Goal: Task Accomplishment & Management: Use online tool/utility

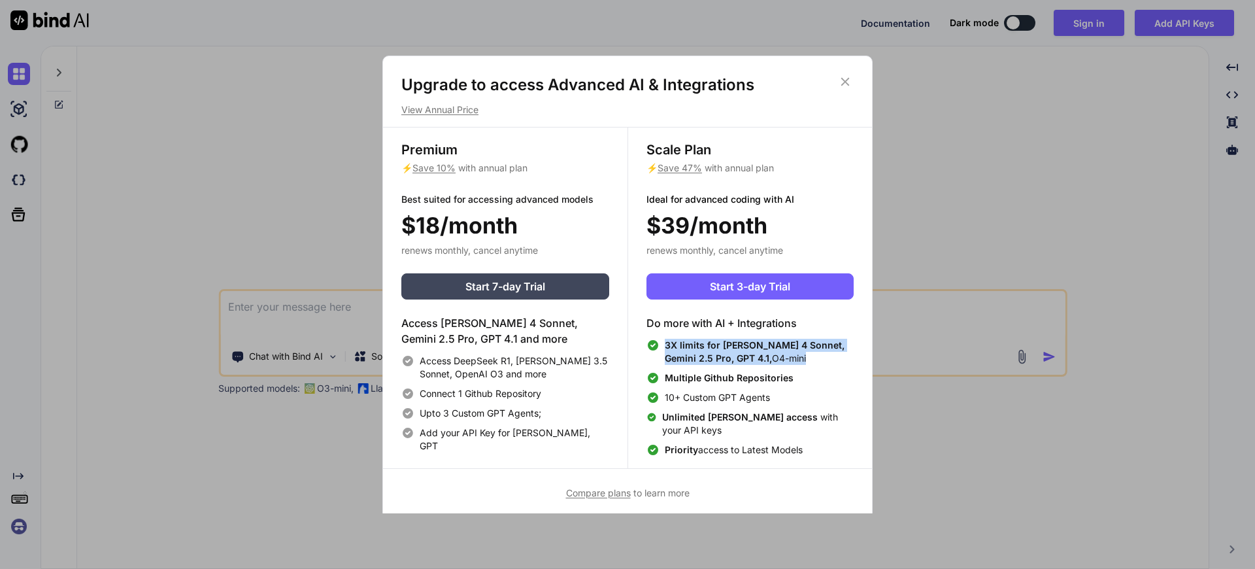
drag, startPoint x: 769, startPoint y: 359, endPoint x: 659, endPoint y: 345, distance: 110.7
click at [659, 345] on div "3X limits for [PERSON_NAME] 4 Sonnet, Gemini 2.5 Pro, GPT 4.1, O4-mini" at bounding box center [749, 352] width 207 height 26
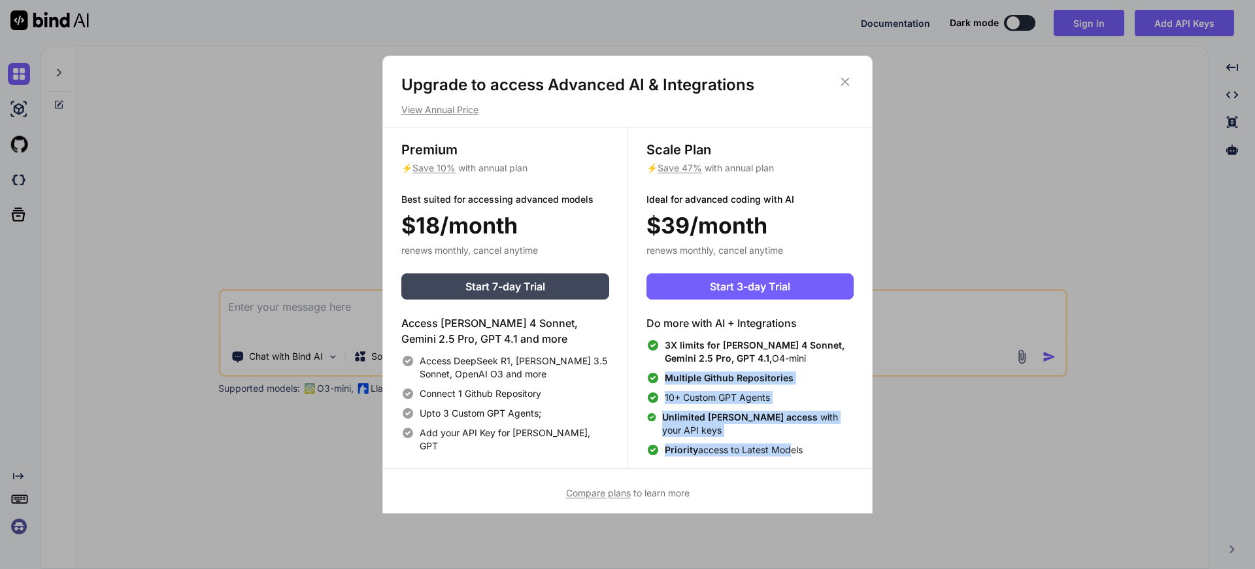
drag, startPoint x: 654, startPoint y: 368, endPoint x: 792, endPoint y: 449, distance: 160.5
click at [792, 449] on div "3X limits for [PERSON_NAME] 4 Sonnet, Gemini 2.5 Pro, GPT 4.1, O4-mini Multiple…" at bounding box center [749, 398] width 207 height 118
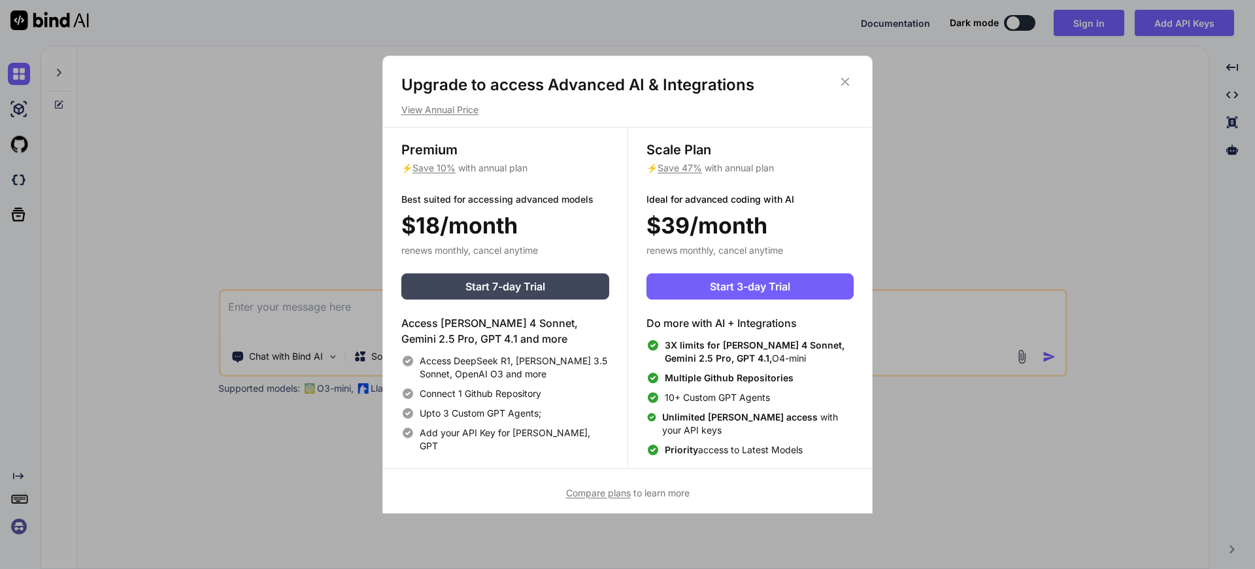
click at [843, 84] on icon at bounding box center [845, 82] width 8 height 8
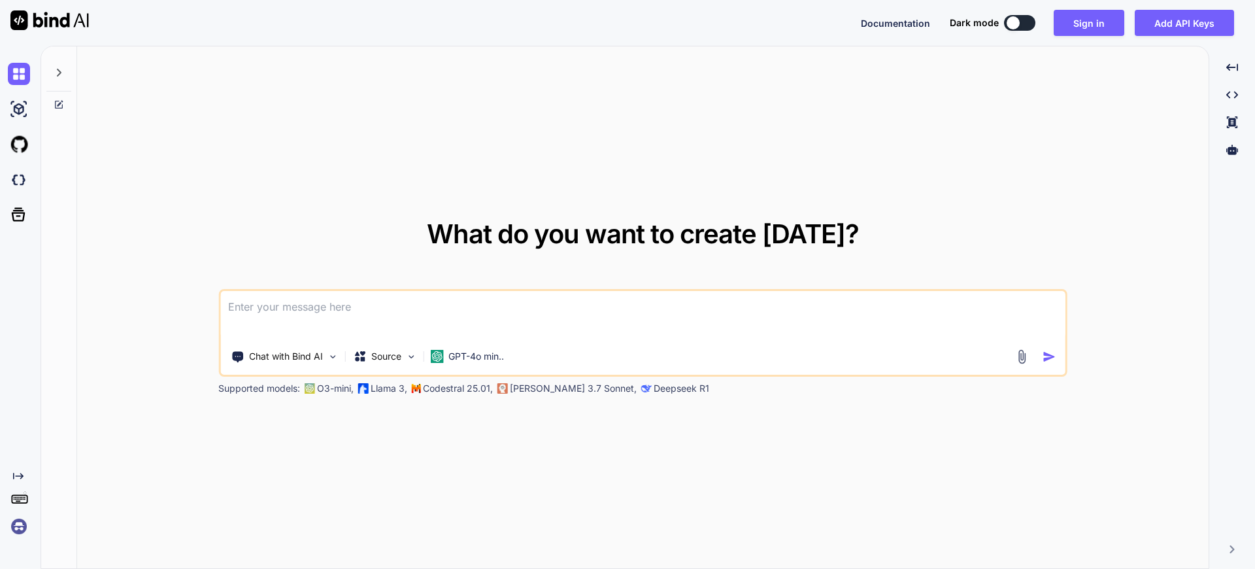
click at [654, 318] on textarea at bounding box center [642, 315] width 845 height 48
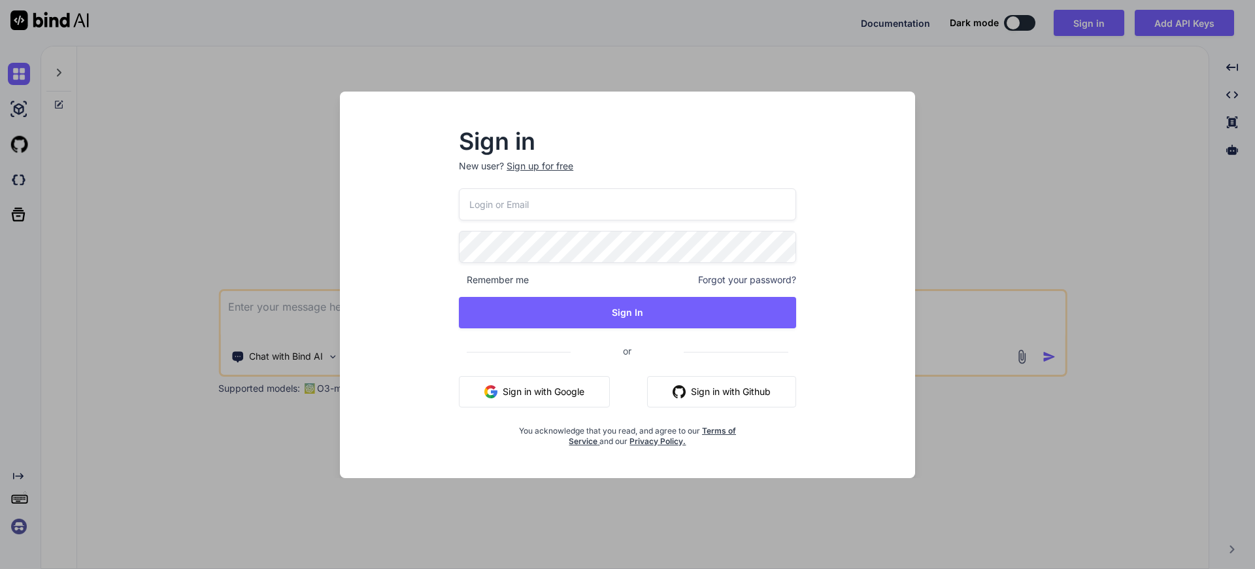
click at [532, 382] on button "Sign in with Google" at bounding box center [534, 391] width 151 height 31
click at [511, 388] on button "Sign in with Google" at bounding box center [534, 391] width 151 height 31
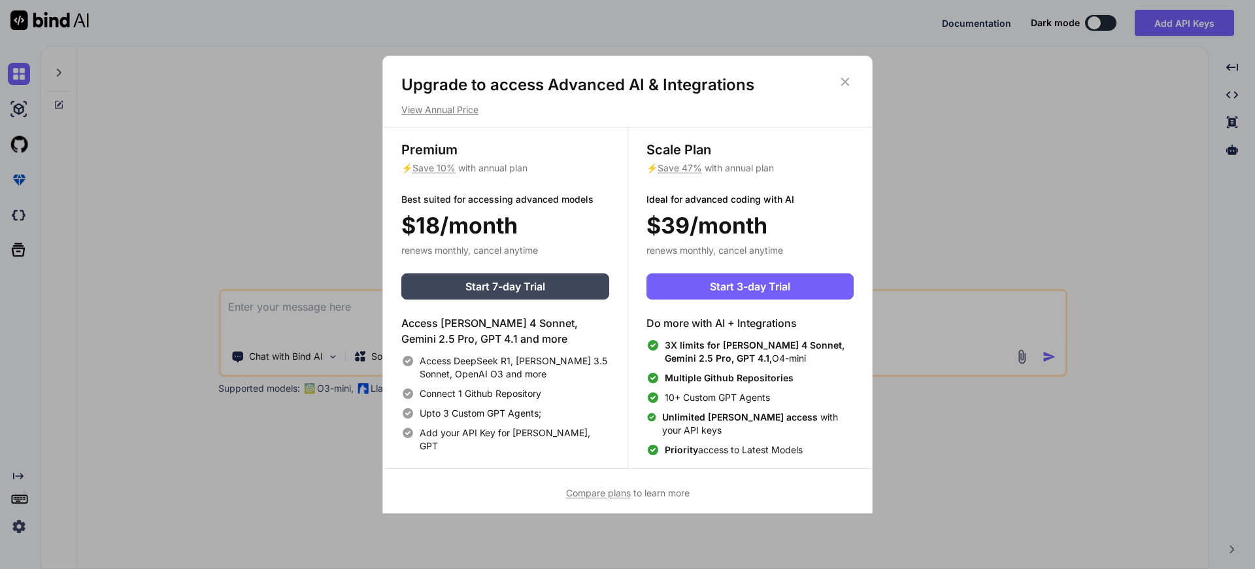
click at [850, 76] on icon at bounding box center [845, 82] width 14 height 14
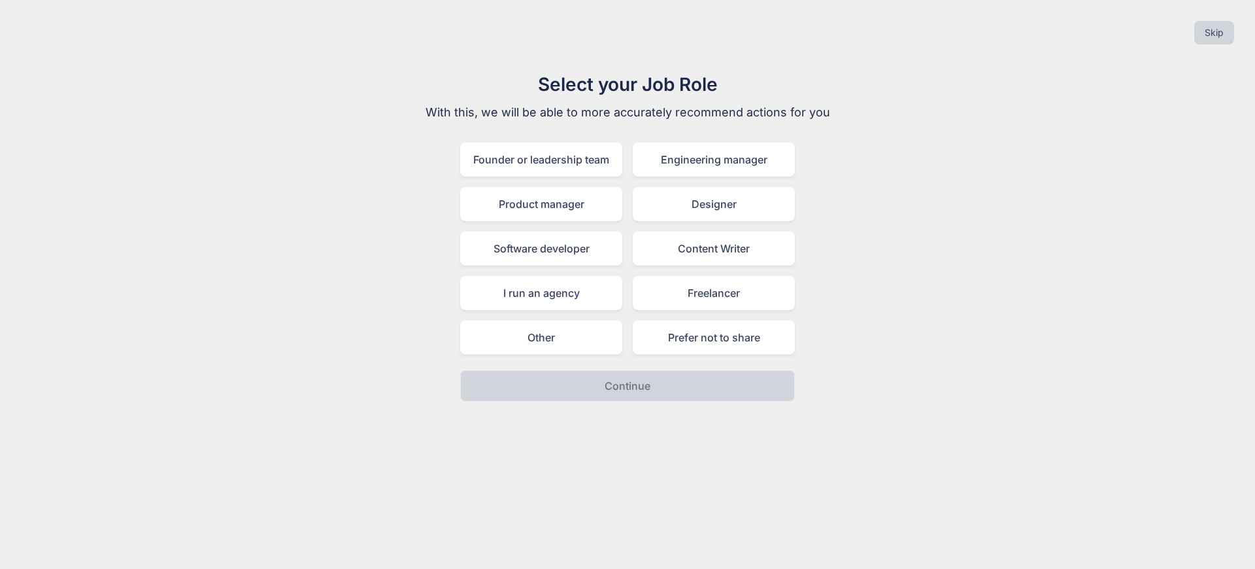
click at [1114, 21] on div "Skip" at bounding box center [627, 32] width 1234 height 44
click at [1226, 35] on button "Skip" at bounding box center [1214, 33] width 40 height 24
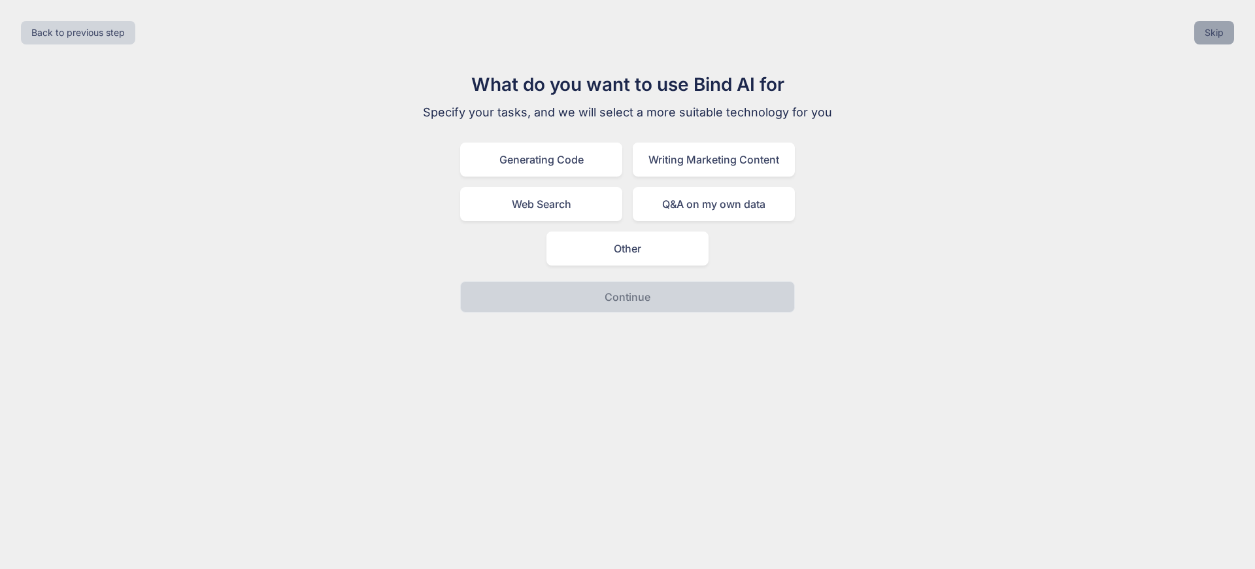
click at [1224, 37] on button "Skip" at bounding box center [1214, 33] width 40 height 24
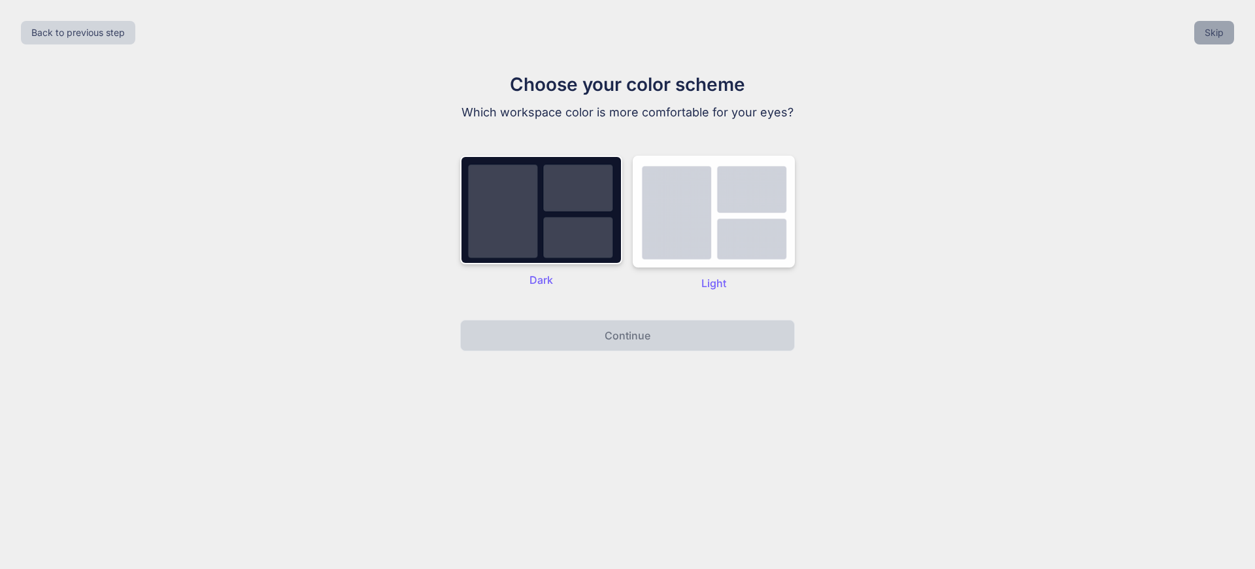
click at [1224, 37] on button "Skip" at bounding box center [1214, 33] width 40 height 24
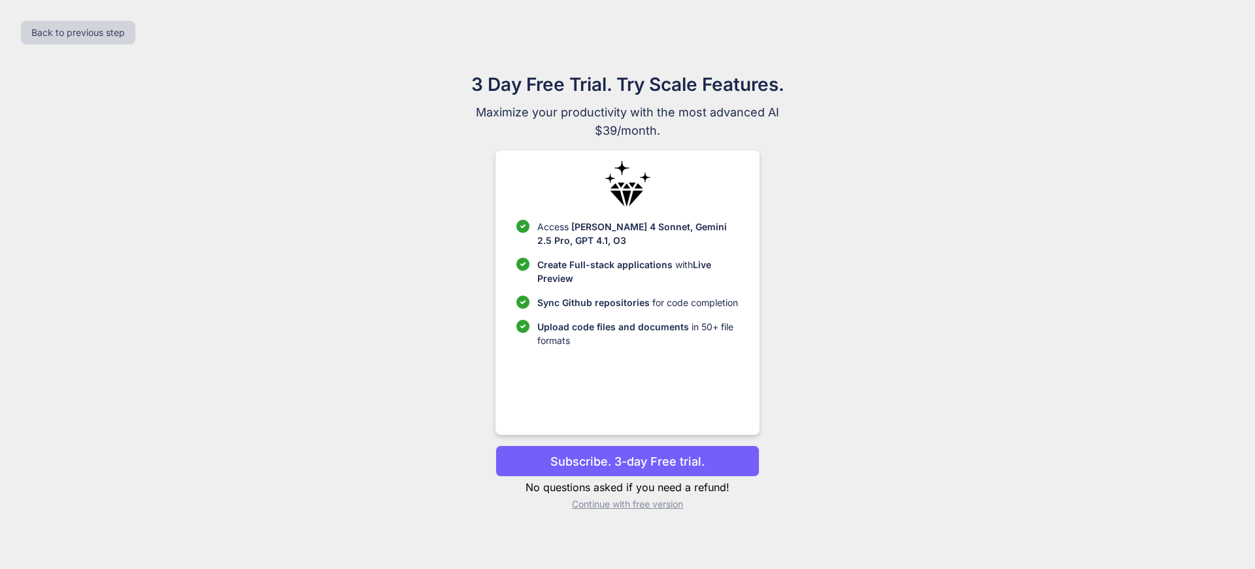
click at [639, 503] on p "Continue with free version" at bounding box center [626, 503] width 263 height 13
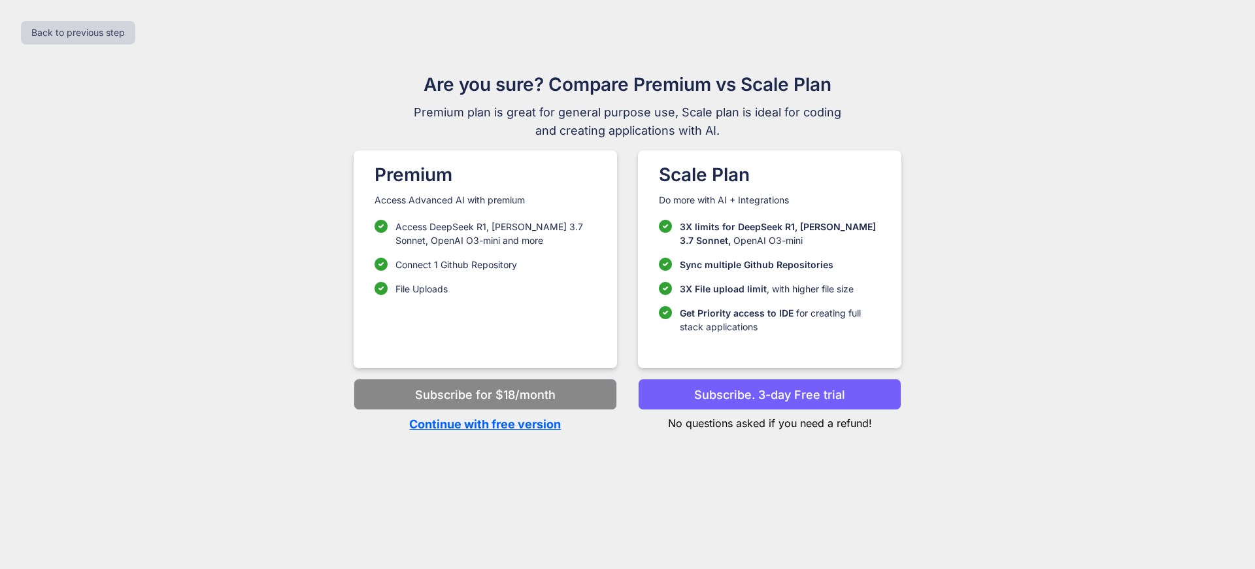
click at [442, 425] on p "Continue with free version" at bounding box center [485, 424] width 263 height 18
click at [449, 417] on p "Continue with free version" at bounding box center [485, 424] width 263 height 18
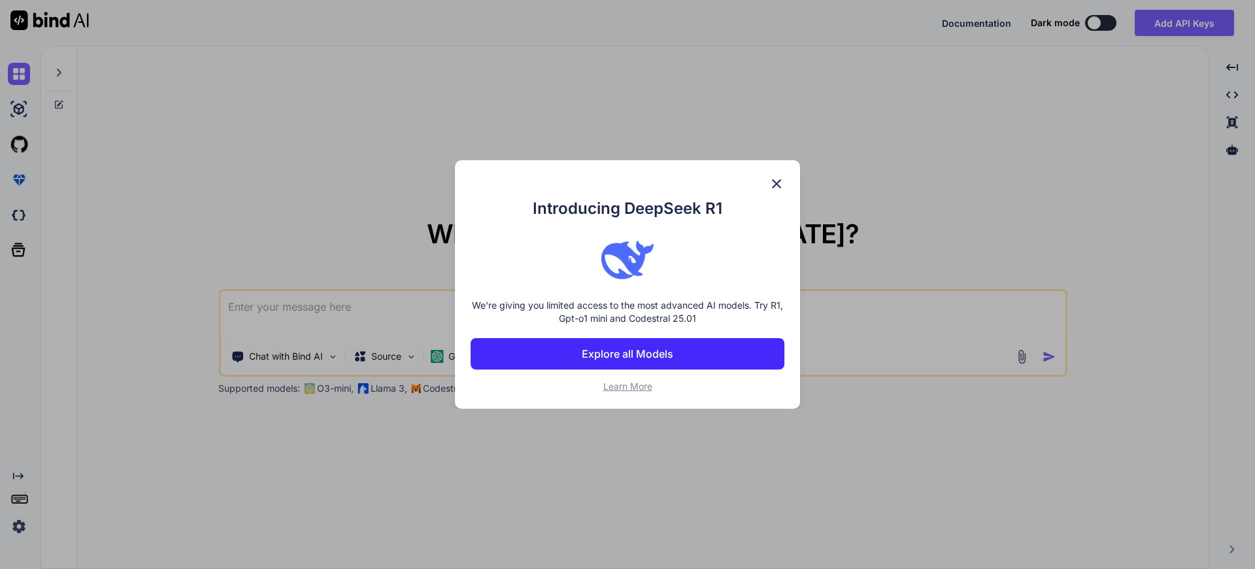
click at [982, 182] on div "Introducing DeepSeek R1 We're giving you limited access to the most advanced AI…" at bounding box center [627, 284] width 1255 height 569
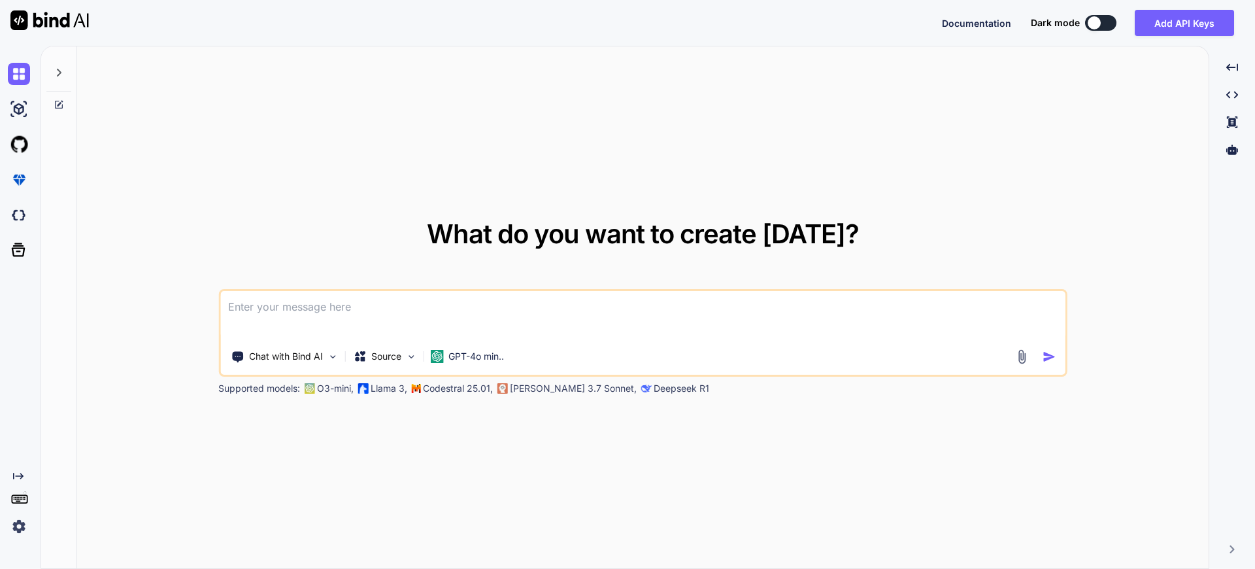
click at [1131, 10] on div "Documentation Dark mode Add API Keys Created with Pixso." at bounding box center [1093, 23] width 303 height 26
click at [1100, 29] on button at bounding box center [1100, 23] width 31 height 16
click at [1101, 22] on div at bounding box center [1094, 22] width 13 height 13
click at [466, 310] on textarea at bounding box center [642, 315] width 845 height 48
click at [1098, 16] on button at bounding box center [1100, 23] width 31 height 16
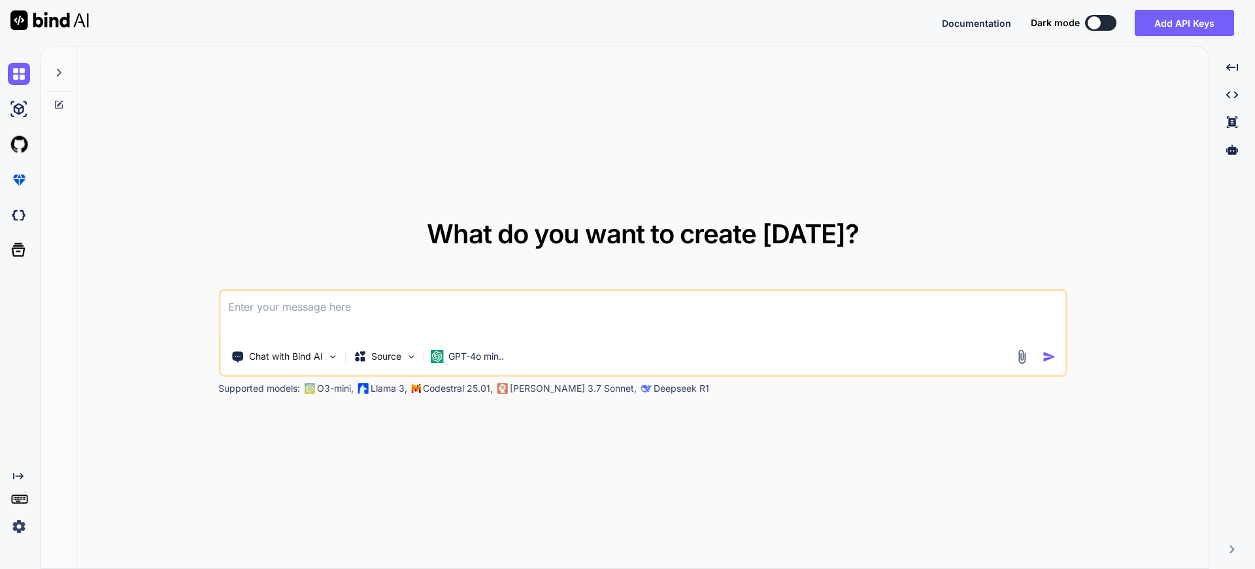
click at [286, 315] on textarea at bounding box center [642, 315] width 845 height 48
click at [299, 348] on div "Chat with Bind AI" at bounding box center [284, 356] width 118 height 26
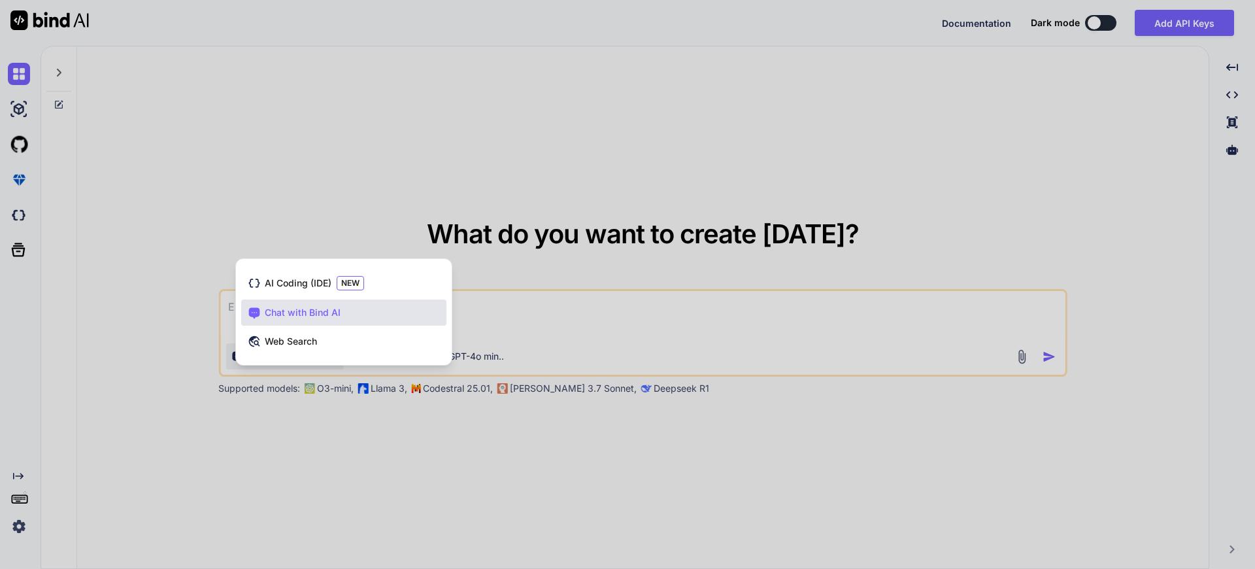
click at [603, 337] on div at bounding box center [627, 284] width 1255 height 569
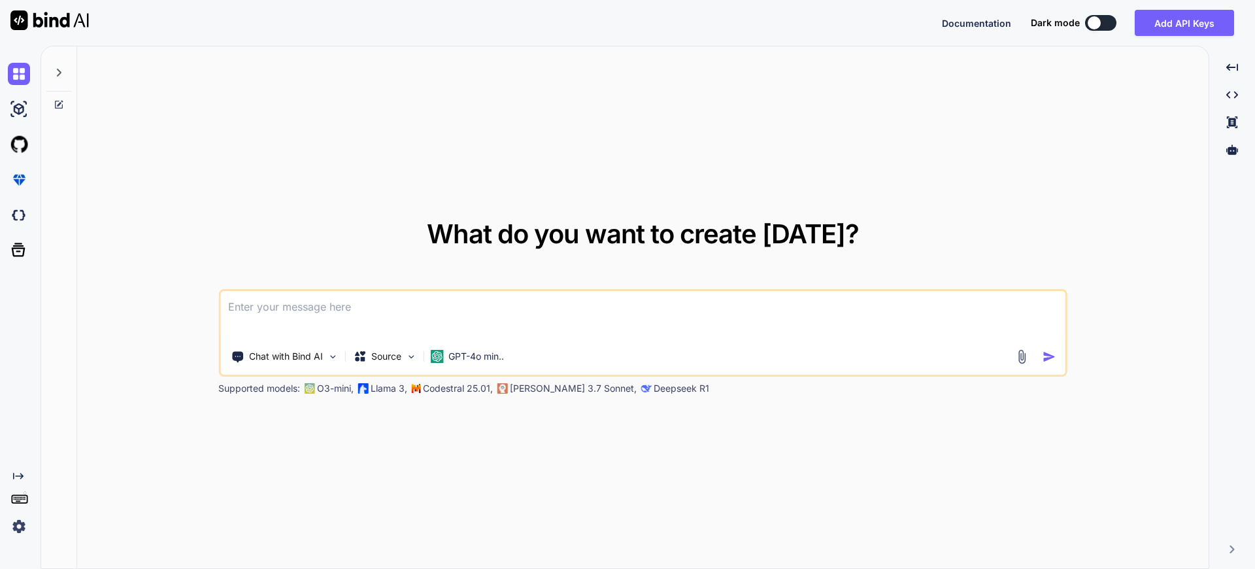
click at [1109, 27] on button at bounding box center [1100, 23] width 31 height 16
click at [395, 363] on div "Source" at bounding box center [385, 356] width 74 height 26
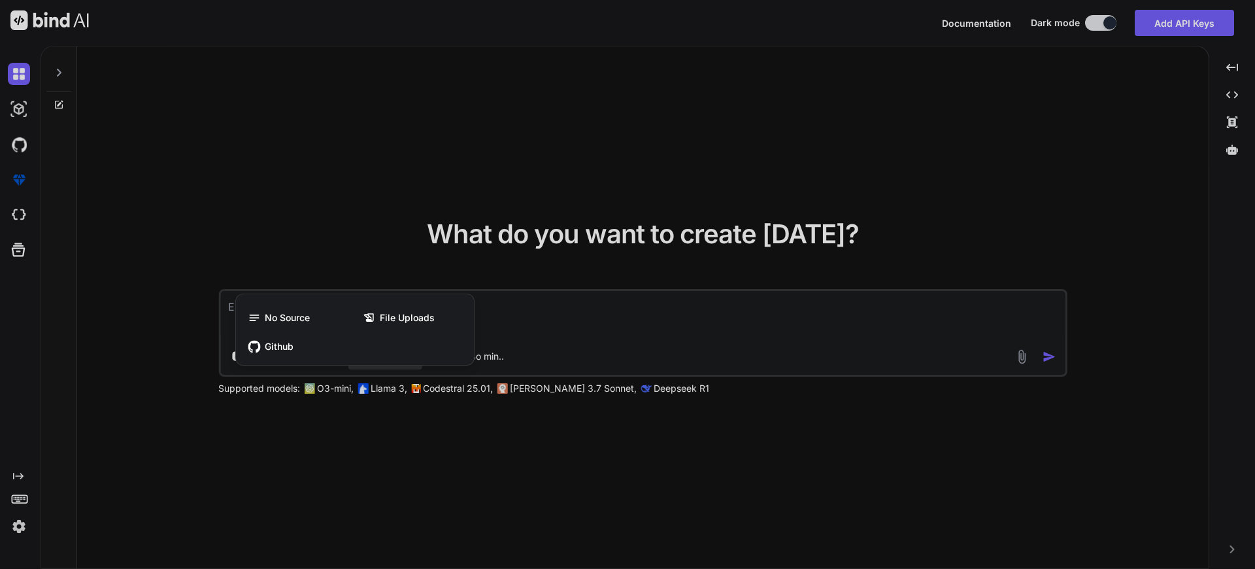
click at [507, 359] on div at bounding box center [627, 284] width 1255 height 569
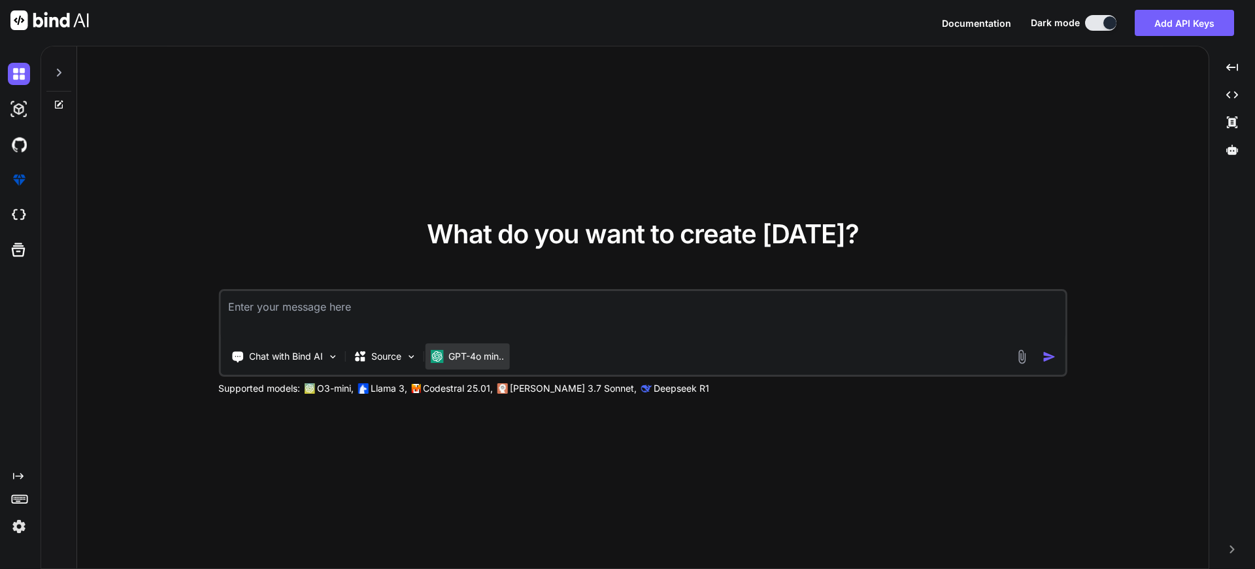
click at [463, 357] on p "GPT-4o min.." at bounding box center [476, 356] width 56 height 13
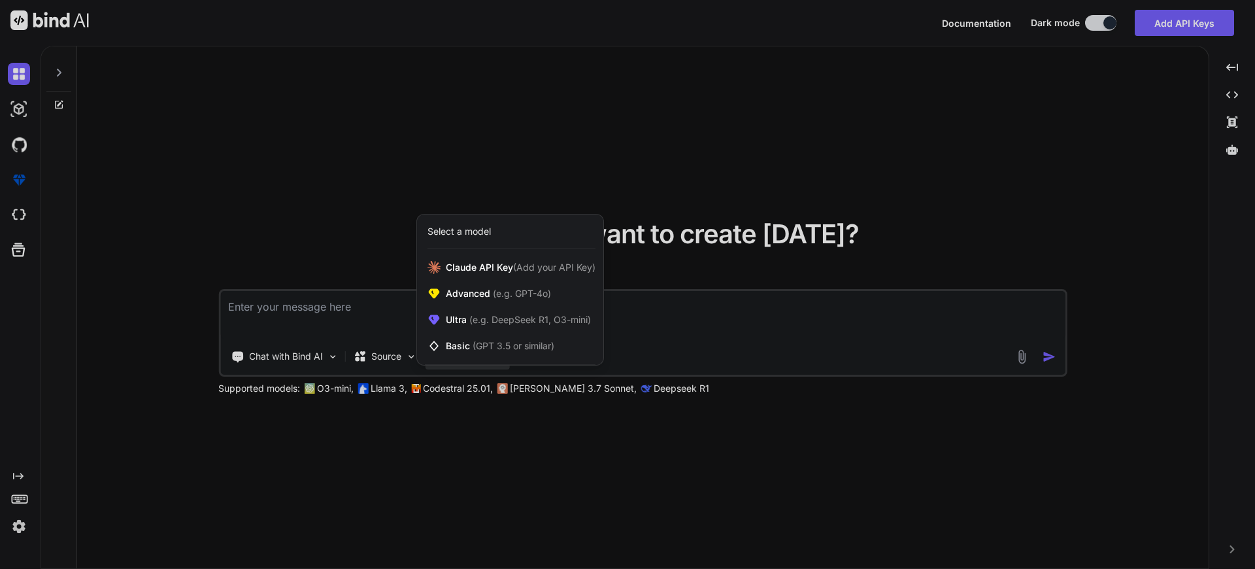
click at [304, 333] on div at bounding box center [627, 284] width 1255 height 569
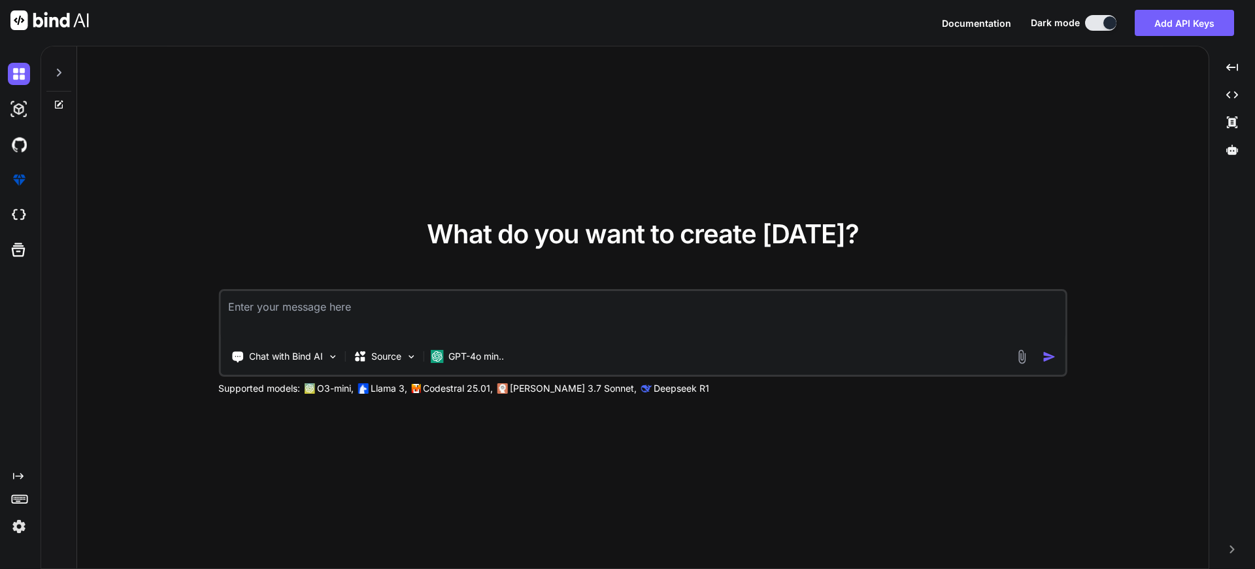
click at [304, 331] on textarea at bounding box center [642, 315] width 845 height 48
type textarea "x"
type textarea "e"
type textarea "x"
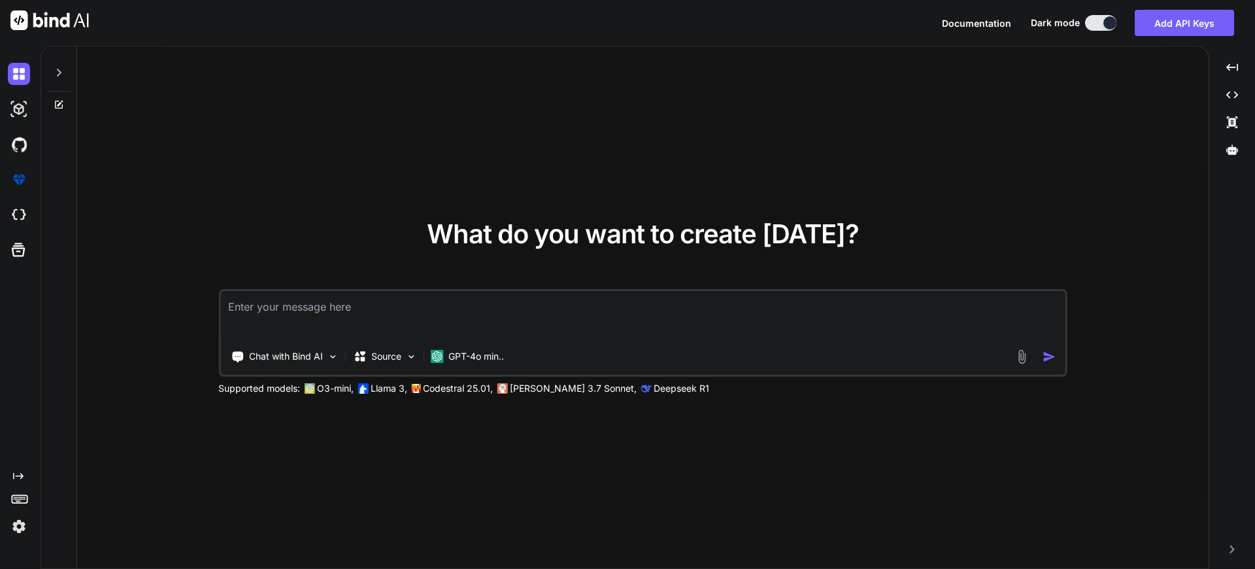
type textarea "h"
type textarea "x"
type textarea "he"
type textarea "x"
type textarea "hey"
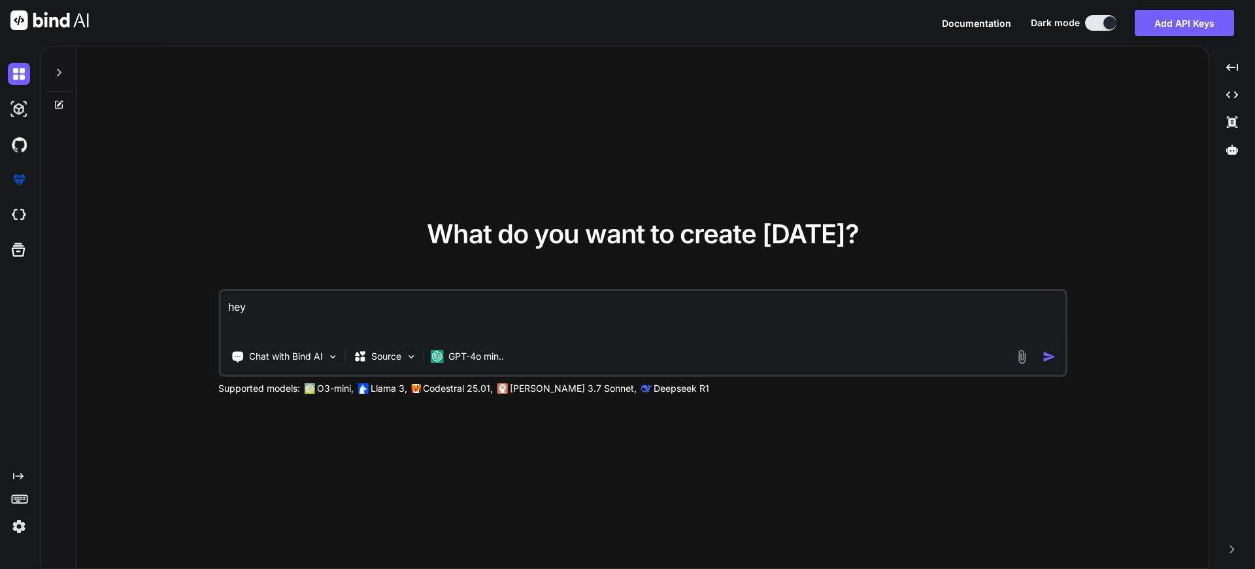
type textarea "x"
type textarea "hey"
type textarea "x"
type textarea "hey h"
type textarea "x"
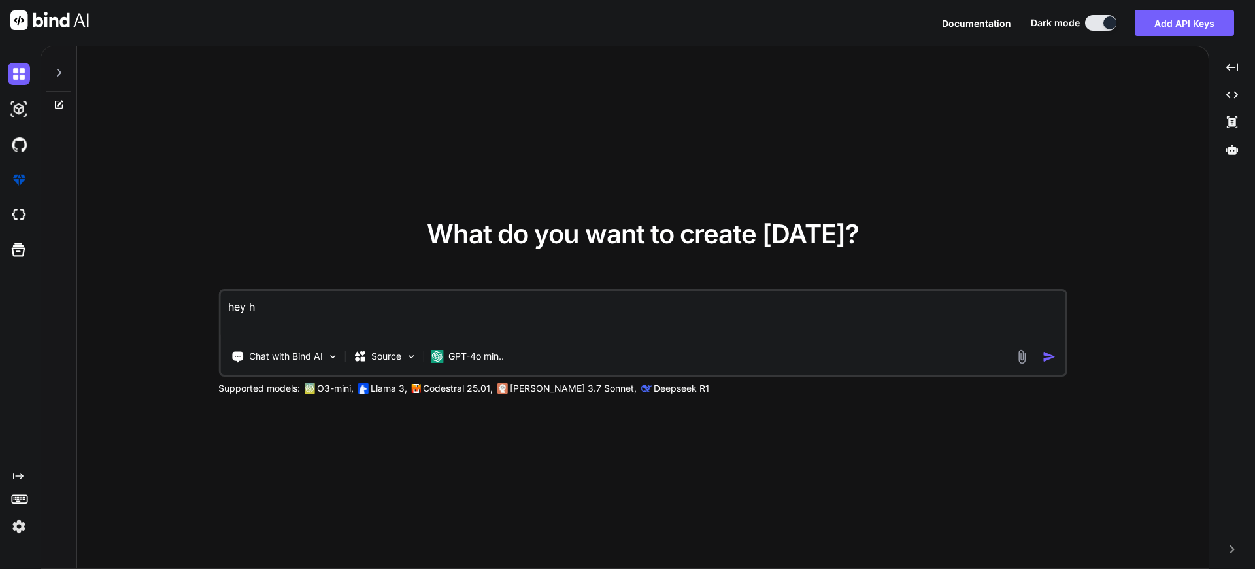
type textarea "hey ho"
type textarea "x"
type textarea "hey how"
type textarea "x"
type textarea "hey howa"
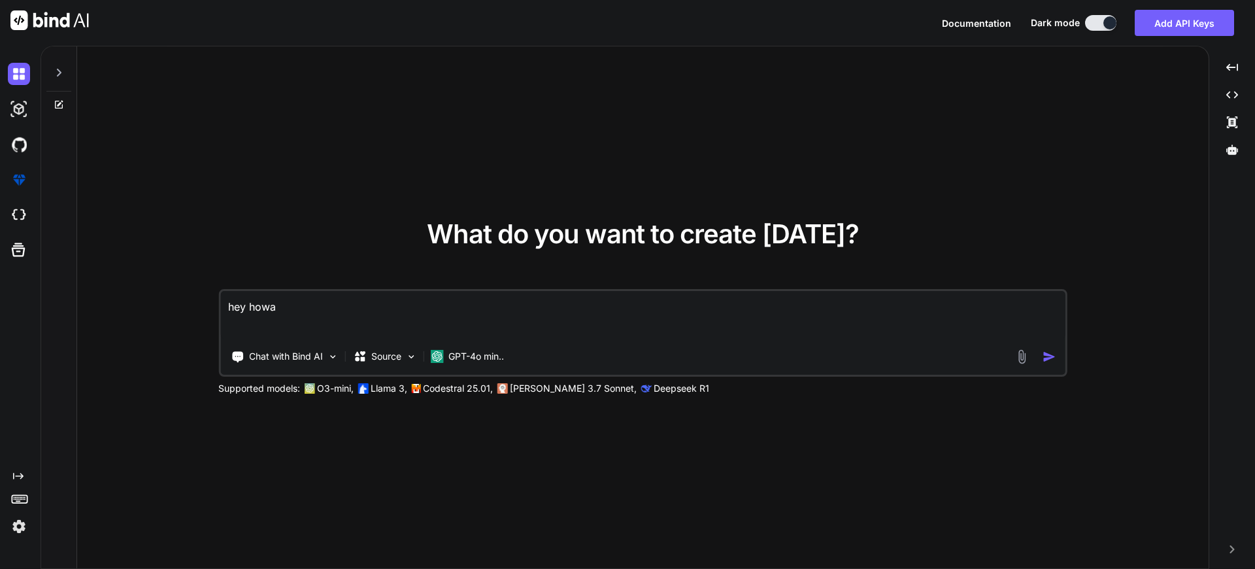
type textarea "x"
type textarea "hey howa"
type textarea "x"
type textarea "hey howa"
type textarea "x"
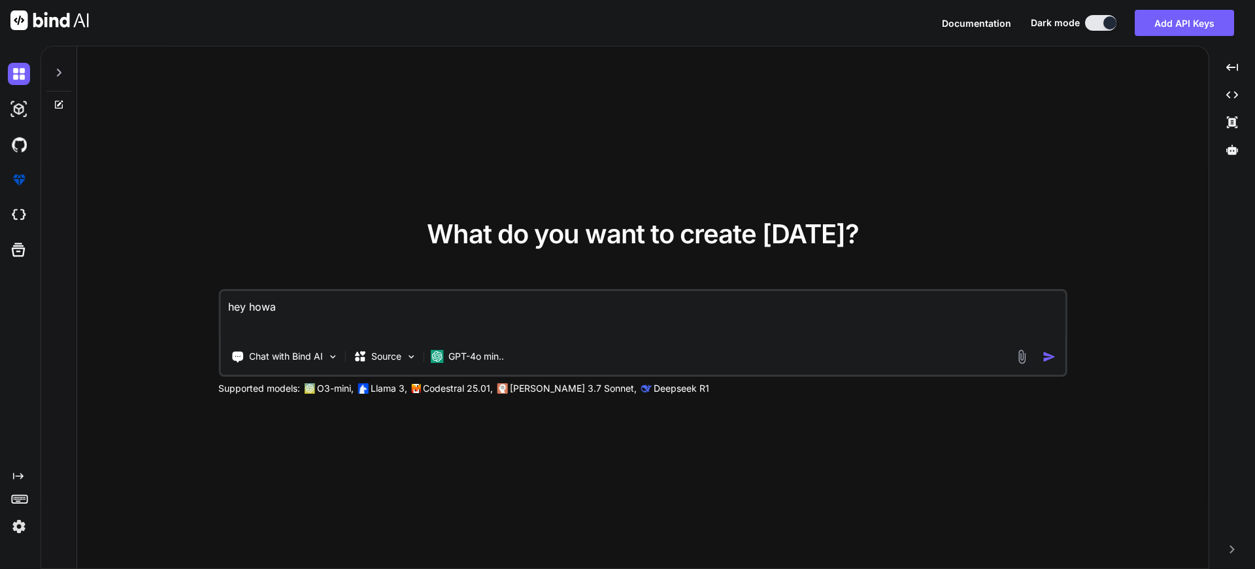
type textarea "hey how"
type textarea "x"
type textarea "hey how"
type textarea "x"
type textarea "hey how a"
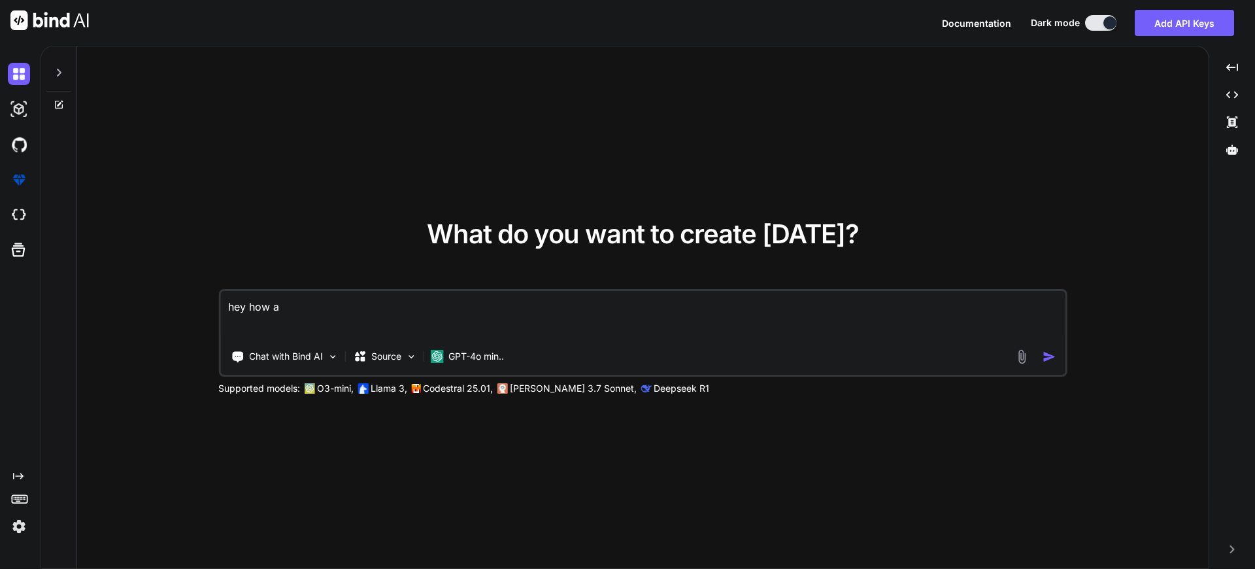
type textarea "x"
type textarea "hey how ar"
type textarea "x"
type textarea "hey how are"
type textarea "x"
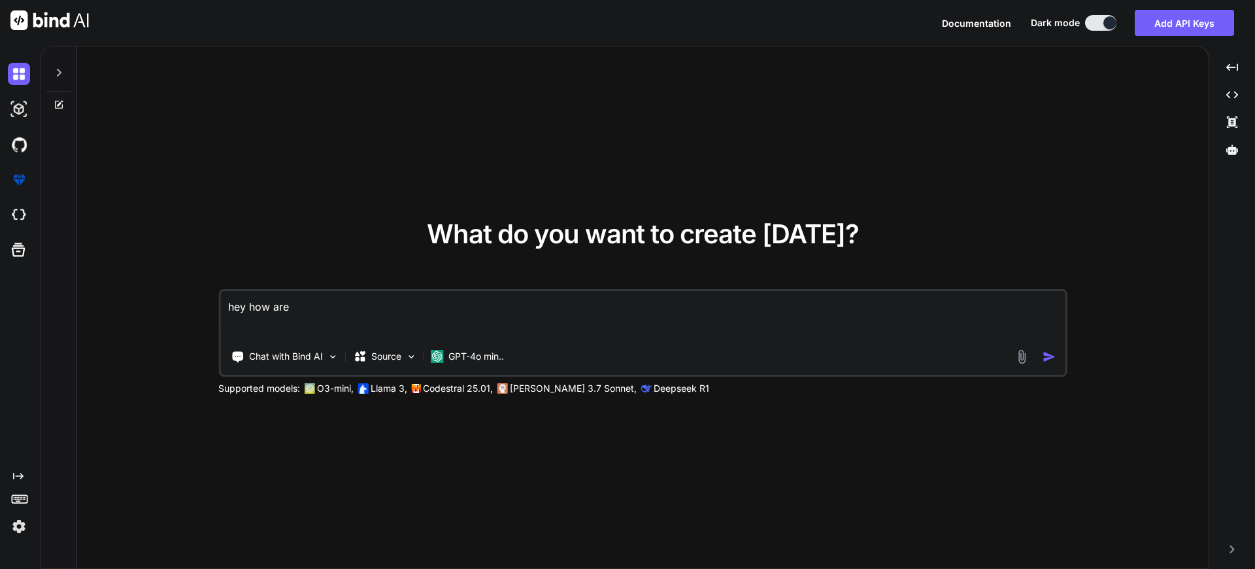
type textarea "hey how are y"
type textarea "x"
type textarea "hey how are [PERSON_NAME]"
type textarea "x"
type textarea "hey how are yiu"
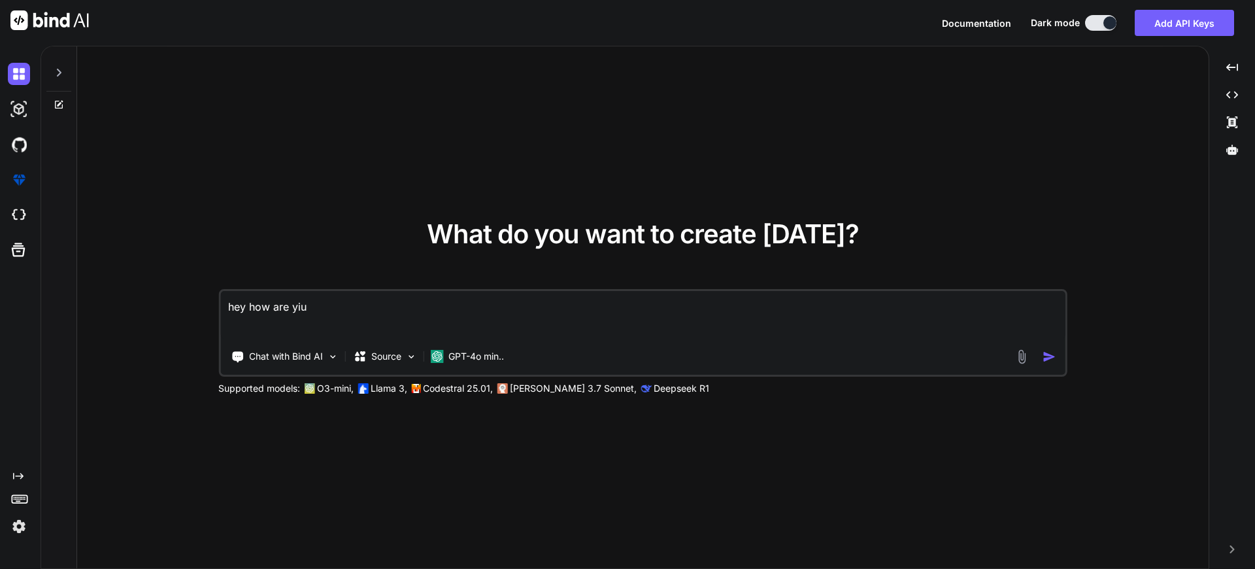
type textarea "x"
type textarea "hey how are [PERSON_NAME]"
type textarea "x"
type textarea "hey how are y"
type textarea "x"
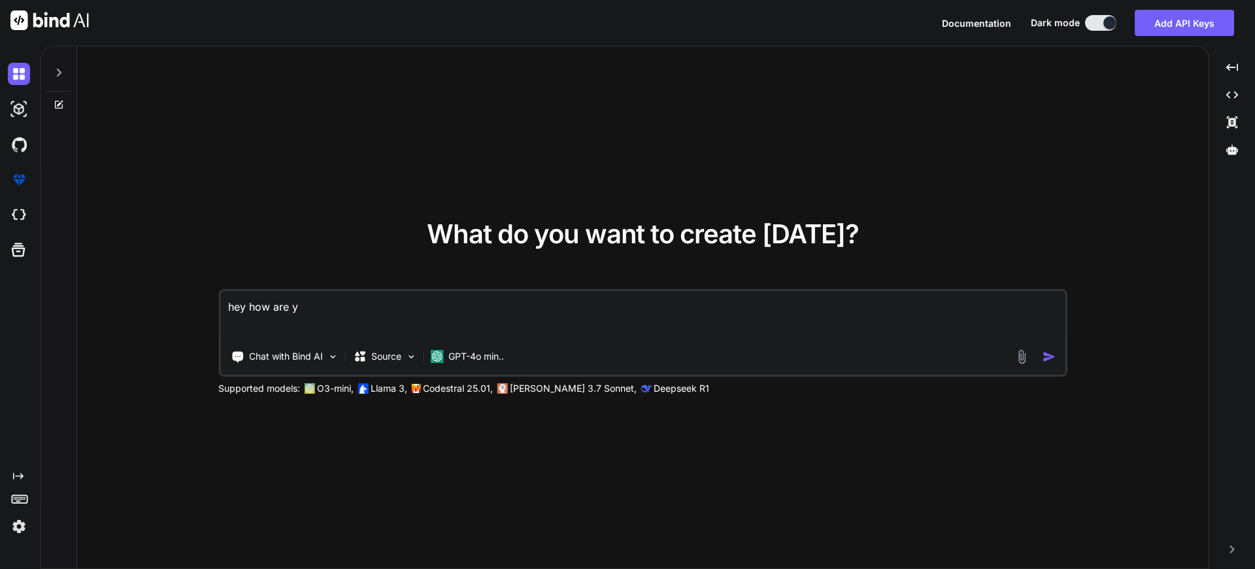
type textarea "hey how are yo"
type textarea "x"
type textarea "hey how are you"
click at [1054, 356] on img "button" at bounding box center [1049, 357] width 14 height 14
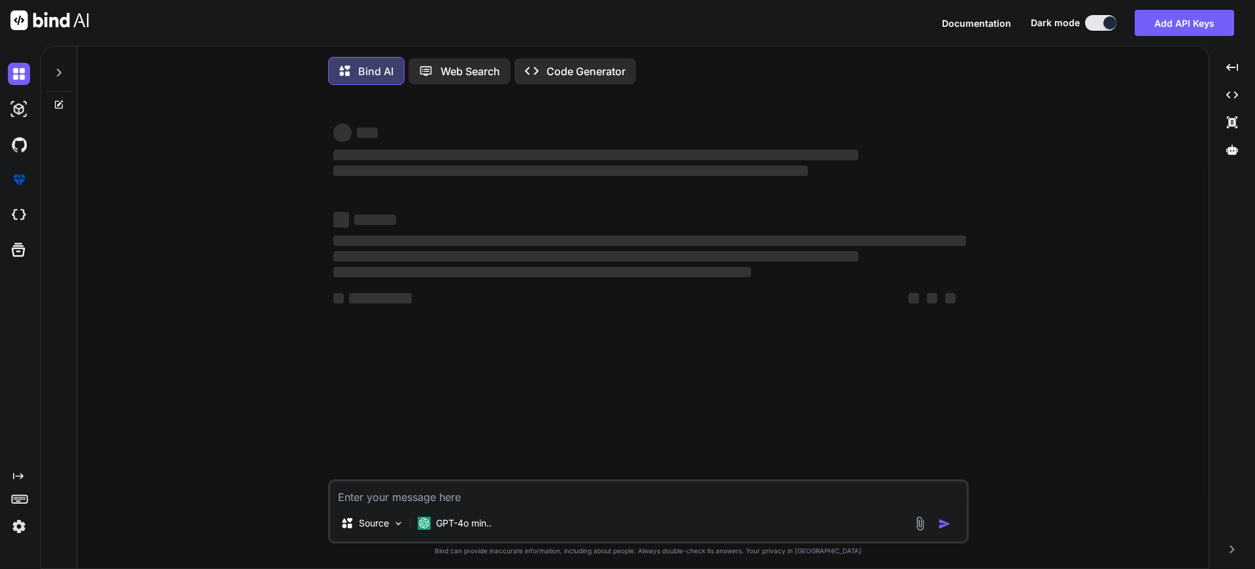
scroll to position [7, 0]
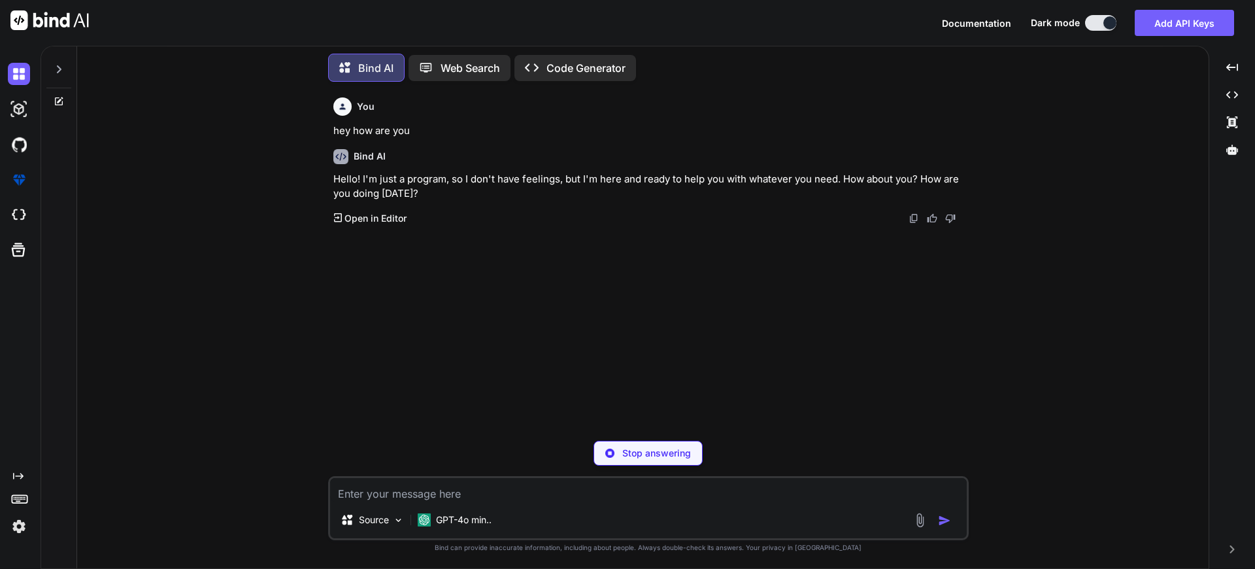
type textarea "x"
click at [18, 501] on rect at bounding box center [18, 501] width 5 height 1
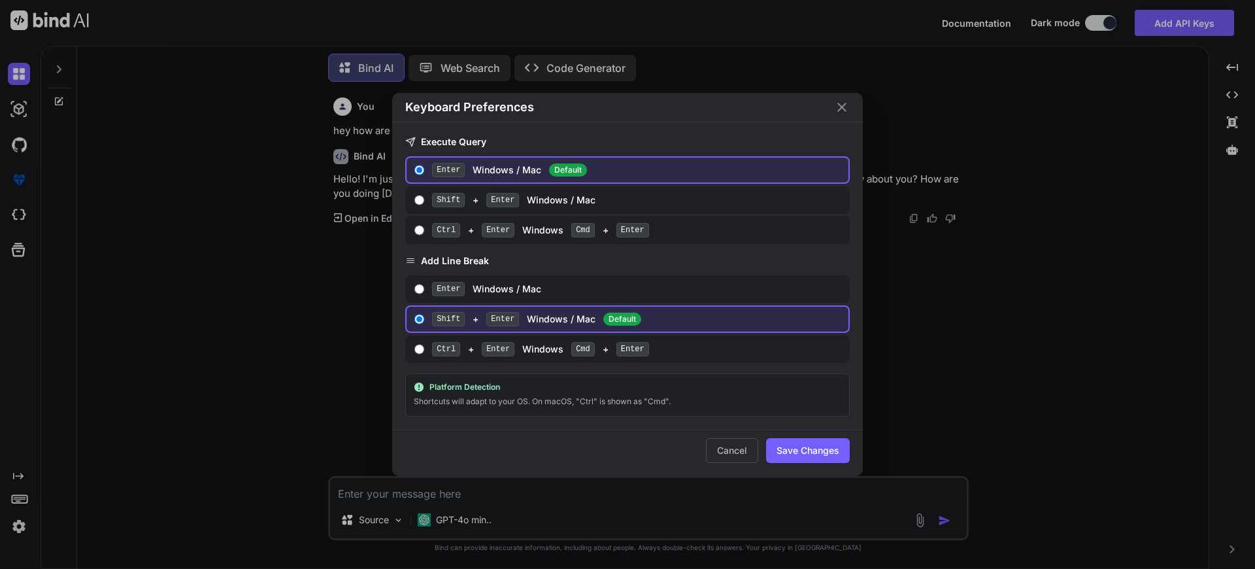
click at [18, 501] on div "Keyboard Preferences Execute Query Enter Windows / Mac Default Shift + Enter Wi…" at bounding box center [627, 284] width 1255 height 569
